Goal: Task Accomplishment & Management: Complete application form

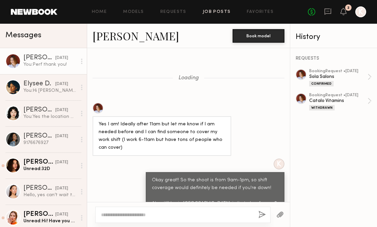
scroll to position [375, 0]
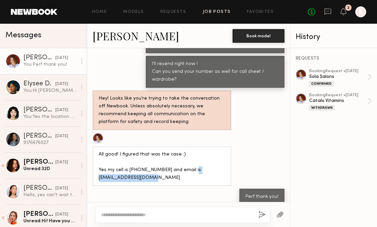
click at [208, 12] on link "Job Posts" at bounding box center [217, 12] width 28 height 4
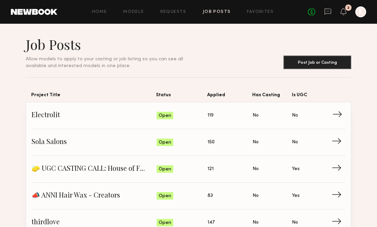
click at [131, 114] on span "Electrolit" at bounding box center [94, 116] width 125 height 10
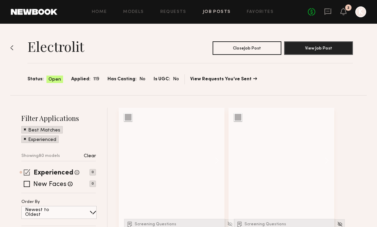
click at [25, 171] on span at bounding box center [27, 172] width 6 height 6
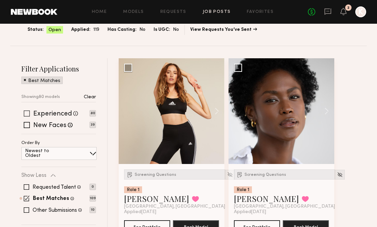
scroll to position [77, 0]
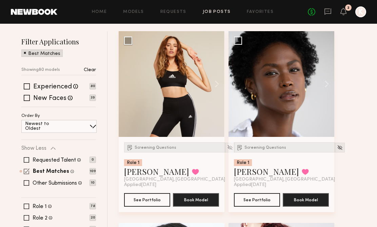
click at [26, 171] on span at bounding box center [27, 172] width 6 height 6
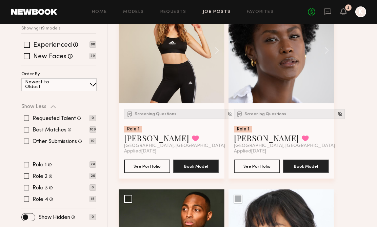
scroll to position [113, 0]
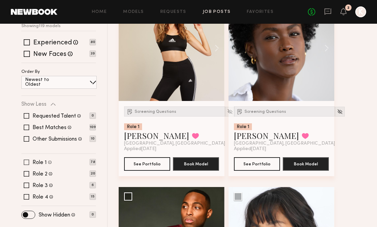
click at [26, 163] on span at bounding box center [26, 162] width 5 height 5
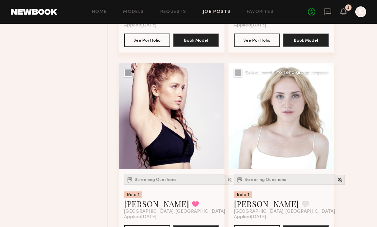
scroll to position [439, 0]
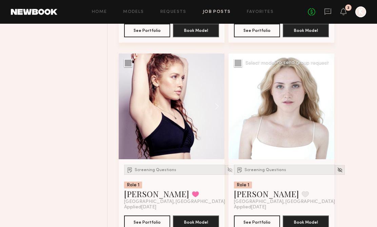
click at [324, 114] on button at bounding box center [324, 107] width 22 height 106
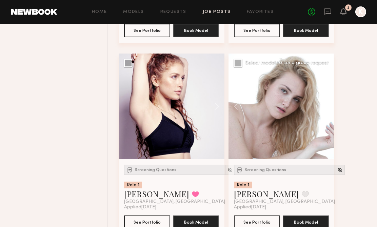
click at [324, 114] on button at bounding box center [324, 107] width 22 height 106
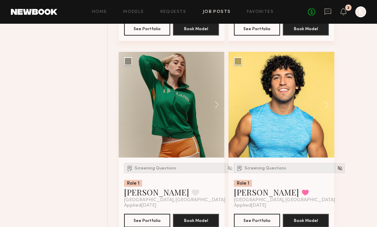
scroll to position [825, 0]
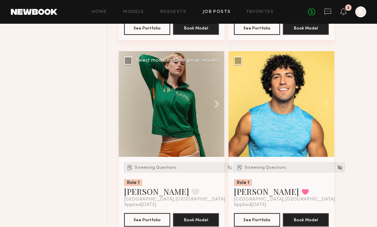
click at [208, 100] on button at bounding box center [214, 104] width 22 height 106
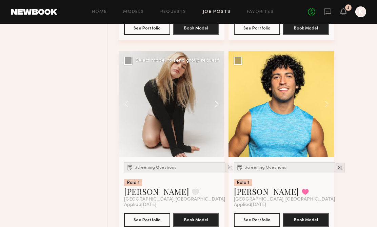
click at [209, 99] on button at bounding box center [214, 104] width 22 height 106
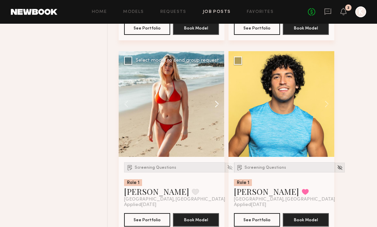
click at [210, 99] on button at bounding box center [214, 104] width 22 height 106
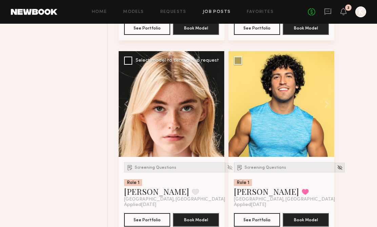
click at [209, 99] on div at bounding box center [172, 104] width 106 height 106
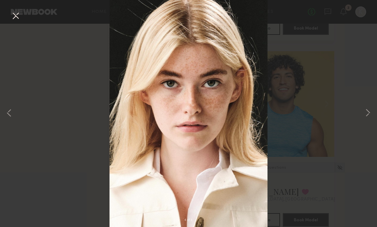
click at [17, 14] on button at bounding box center [15, 16] width 11 height 12
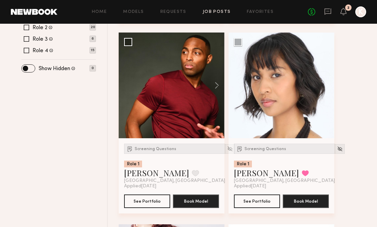
scroll to position [127, 0]
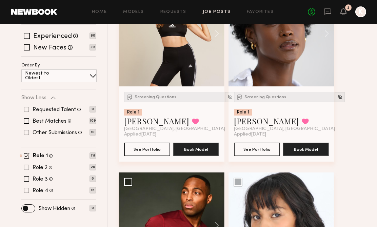
click at [27, 166] on span at bounding box center [26, 167] width 5 height 5
click at [27, 153] on span at bounding box center [27, 156] width 6 height 6
click at [27, 168] on span at bounding box center [27, 168] width 6 height 6
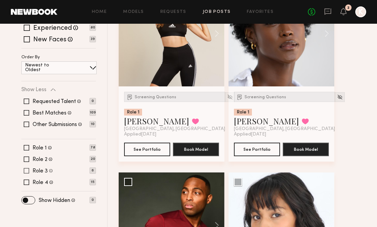
click at [26, 171] on span at bounding box center [26, 170] width 5 height 5
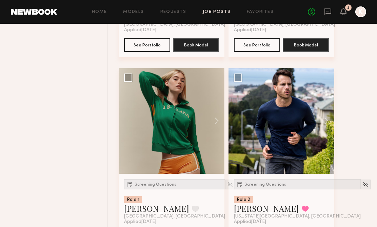
scroll to position [623, 0]
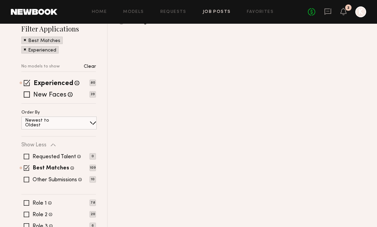
scroll to position [127, 0]
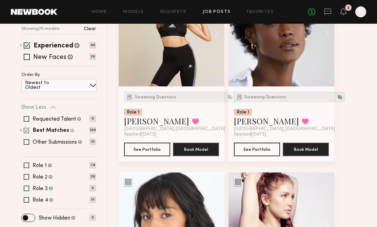
click at [25, 131] on span at bounding box center [27, 131] width 6 height 6
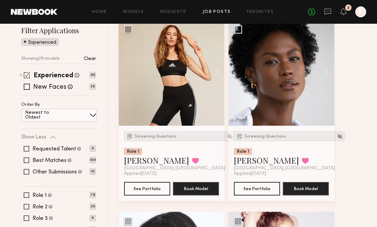
click at [27, 74] on span at bounding box center [27, 75] width 6 height 6
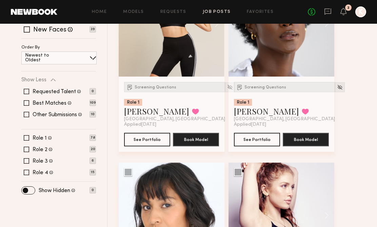
scroll to position [165, 0]
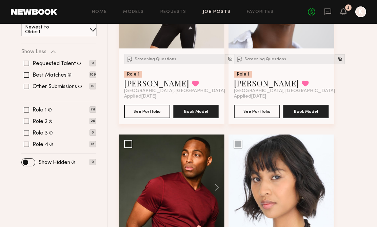
click at [24, 132] on span at bounding box center [26, 132] width 5 height 5
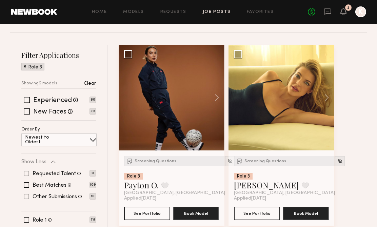
scroll to position [64, 0]
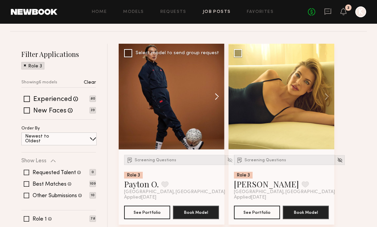
click at [215, 99] on button at bounding box center [214, 97] width 22 height 106
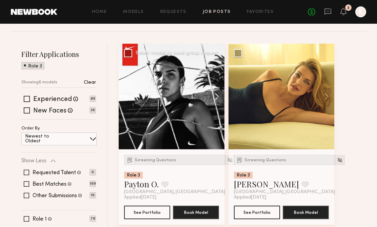
click at [215, 98] on button at bounding box center [214, 97] width 22 height 106
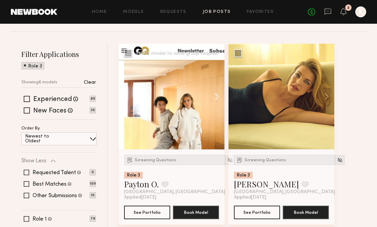
click at [215, 98] on button at bounding box center [214, 97] width 22 height 106
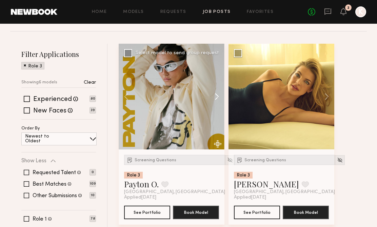
click at [215, 98] on button at bounding box center [214, 97] width 22 height 106
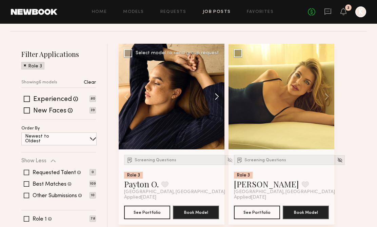
click at [215, 98] on button at bounding box center [214, 97] width 22 height 106
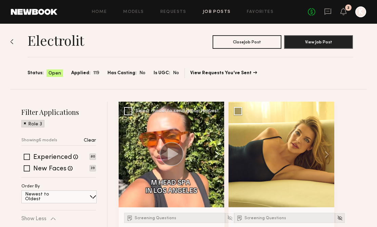
scroll to position [0, 0]
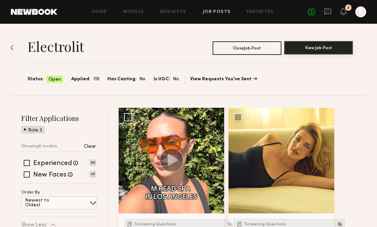
click at [302, 53] on button "View Job Post" at bounding box center [318, 48] width 69 height 14
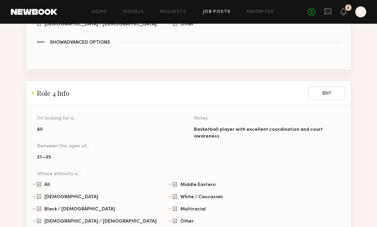
scroll to position [918, 0]
